Goal: Navigation & Orientation: Find specific page/section

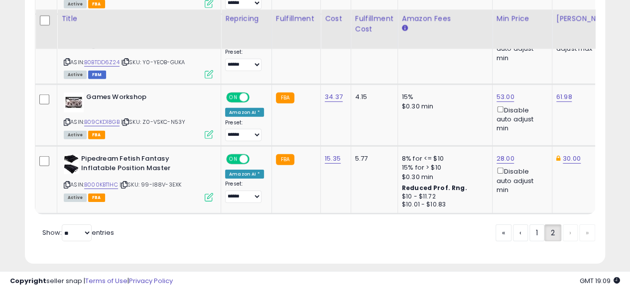
scroll to position [1493, 0]
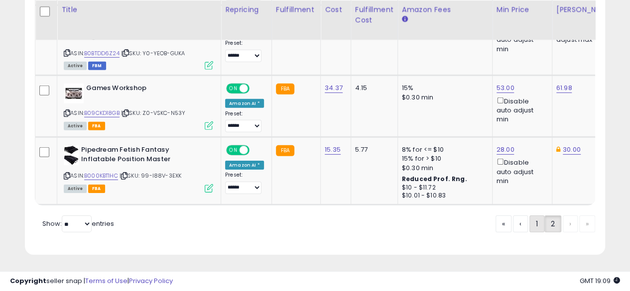
click at [533, 225] on link "1" at bounding box center [536, 224] width 15 height 17
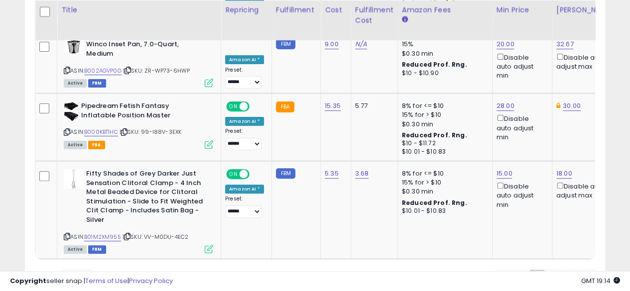
scroll to position [2003, 0]
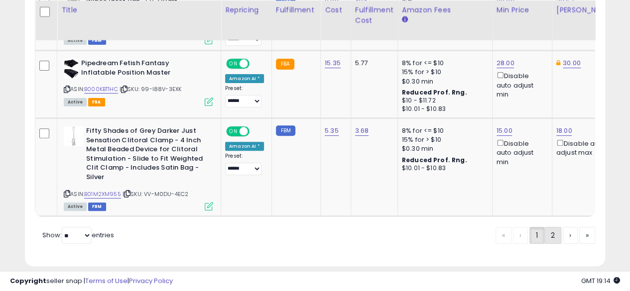
click at [556, 228] on link "2" at bounding box center [552, 235] width 17 height 17
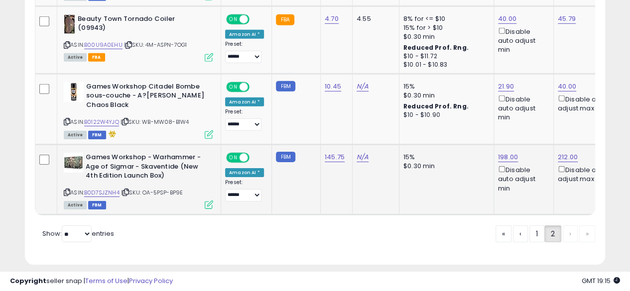
scroll to position [1521, 0]
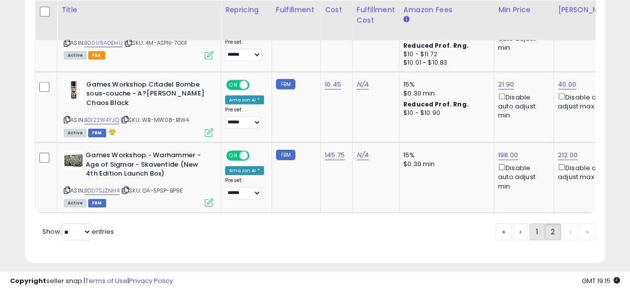
click at [534, 227] on link "1" at bounding box center [536, 232] width 15 height 17
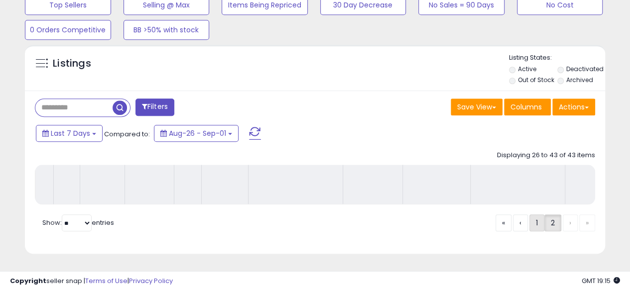
scroll to position [350, 0]
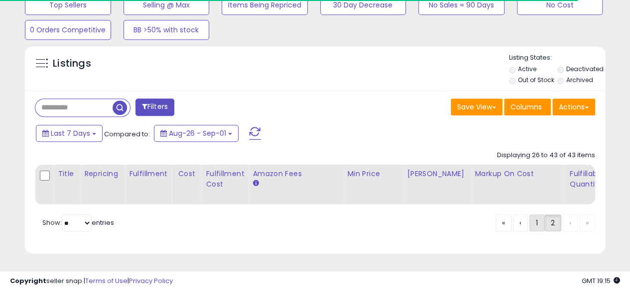
click at [535, 228] on link "1" at bounding box center [536, 223] width 15 height 17
click at [533, 221] on link "1" at bounding box center [536, 223] width 15 height 17
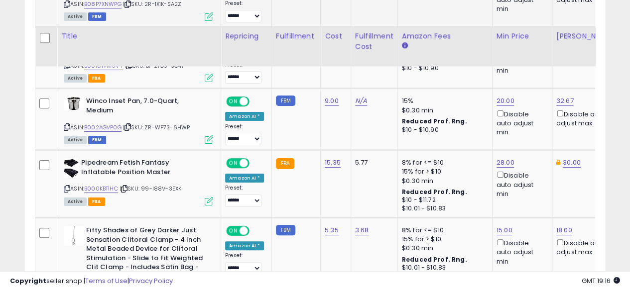
scroll to position [2003, 0]
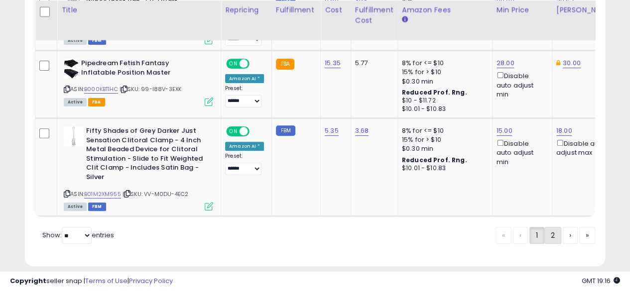
click at [549, 228] on link "2" at bounding box center [552, 235] width 17 height 17
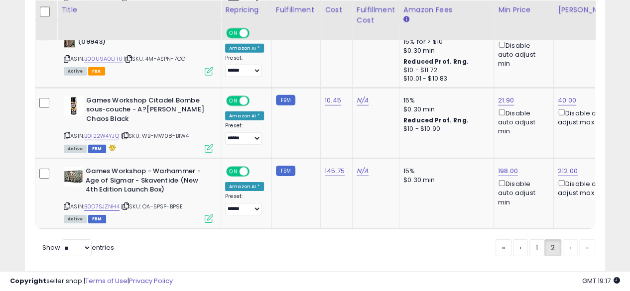
scroll to position [1521, 0]
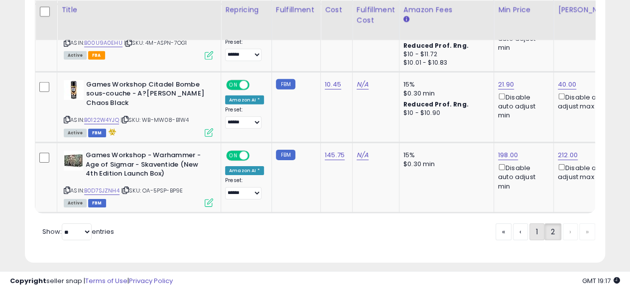
click at [534, 226] on link "1" at bounding box center [536, 232] width 15 height 17
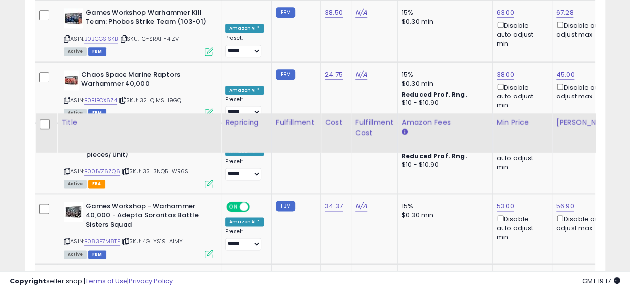
scroll to position [908, 0]
